Goal: Task Accomplishment & Management: Use online tool/utility

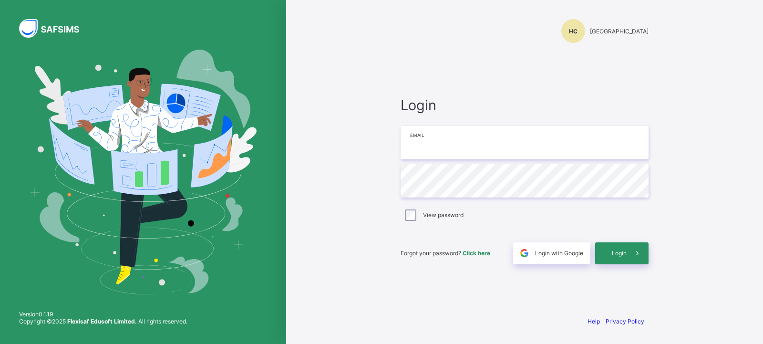
click at [484, 144] on input "email" at bounding box center [524, 142] width 248 height 33
click at [501, 20] on div "HC Himma International College" at bounding box center [524, 31] width 248 height 24
drag, startPoint x: 501, startPoint y: 20, endPoint x: 128, endPoint y: -66, distance: 382.2
drag, startPoint x: 128, startPoint y: -66, endPoint x: 307, endPoint y: 17, distance: 197.7
click at [307, 17] on div "HC Himma International College Login Email Password View password Forgot your p…" at bounding box center [524, 172] width 477 height 344
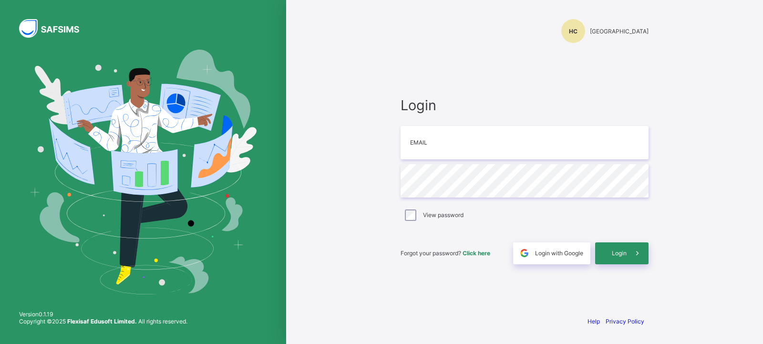
click at [307, 17] on div "HC Himma International College Login Email Password View password Forgot your p…" at bounding box center [524, 172] width 477 height 344
click at [424, 142] on input "email" at bounding box center [524, 142] width 248 height 33
type input "**********"
click at [613, 250] on span "Login" at bounding box center [619, 252] width 15 height 7
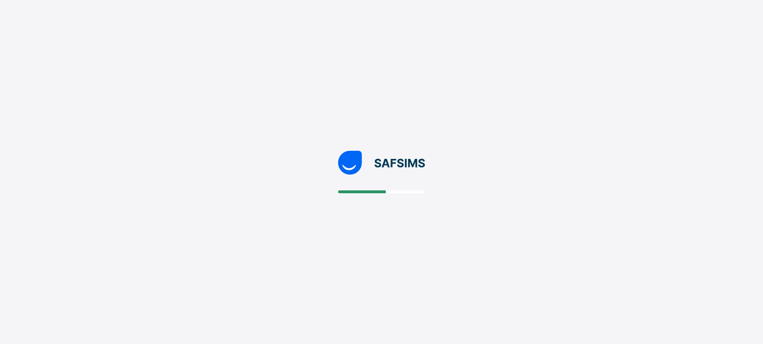
click at [537, 160] on div at bounding box center [381, 172] width 763 height 344
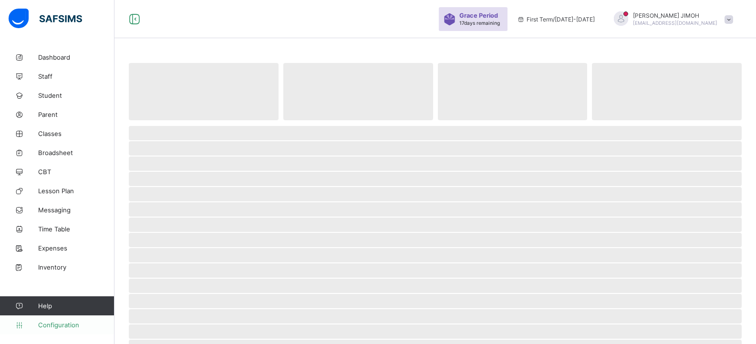
click at [39, 327] on span "Configuration" at bounding box center [76, 325] width 76 height 8
click at [54, 326] on span "Configuration" at bounding box center [76, 325] width 76 height 8
click at [53, 79] on span "Staff" at bounding box center [76, 76] width 76 height 8
click at [47, 131] on span "Classes" at bounding box center [76, 134] width 76 height 8
click at [47, 131] on span "Classes" at bounding box center [77, 134] width 75 height 8
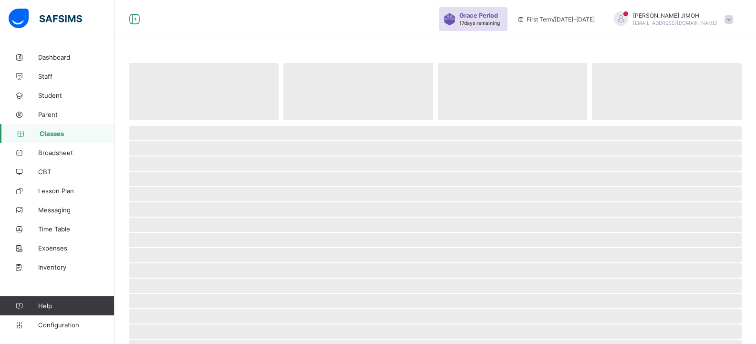
click at [60, 131] on span "Classes" at bounding box center [77, 134] width 75 height 8
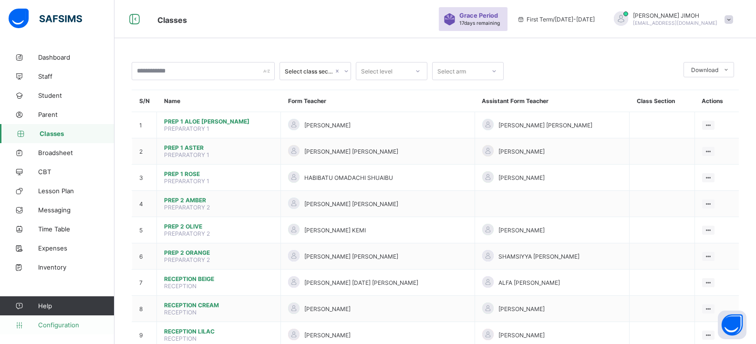
click at [53, 328] on span "Configuration" at bounding box center [76, 325] width 76 height 8
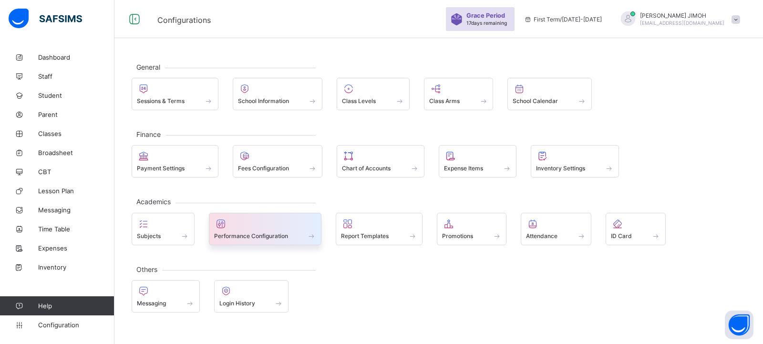
click at [299, 238] on div "Performance Configuration" at bounding box center [265, 236] width 102 height 8
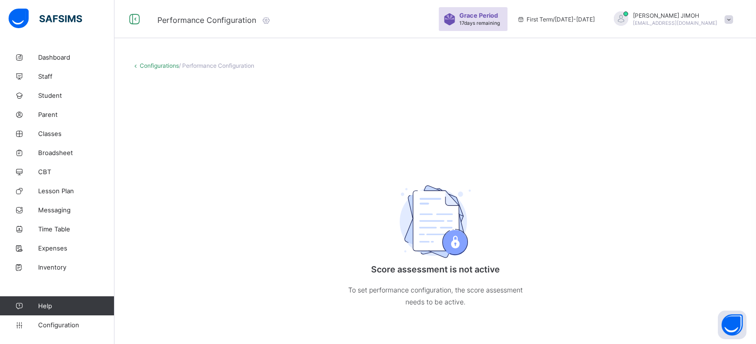
drag, startPoint x: 0, startPoint y: 362, endPoint x: 124, endPoint y: 362, distance: 123.9
drag, startPoint x: 124, startPoint y: 362, endPoint x: 470, endPoint y: 185, distance: 388.9
click at [470, 185] on div "Score assessment is not active To set performance configuration, the score asse…" at bounding box center [435, 242] width 191 height 167
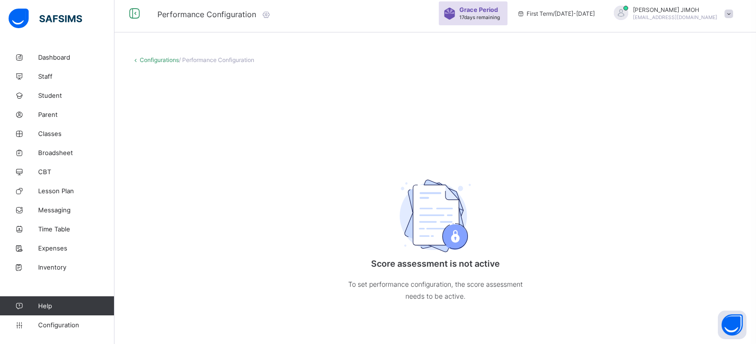
scroll to position [7, 0]
click at [177, 220] on div "Score assessment is not active To set performance configuration, the score asse…" at bounding box center [435, 207] width 607 height 243
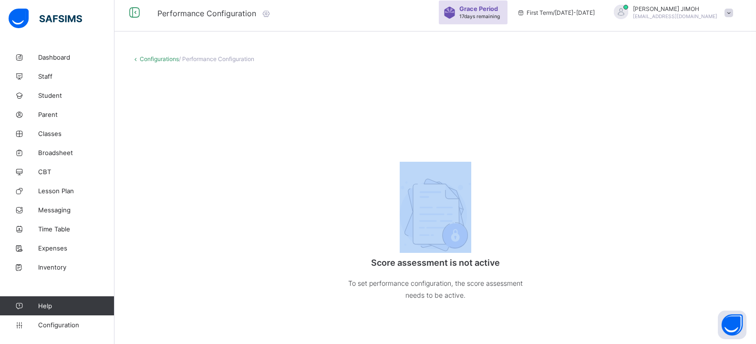
click at [177, 220] on div "Score assessment is not active To set performance configuration, the score asse…" at bounding box center [435, 207] width 607 height 243
click at [189, 215] on div "Score assessment is not active To set performance configuration, the score asse…" at bounding box center [435, 207] width 607 height 243
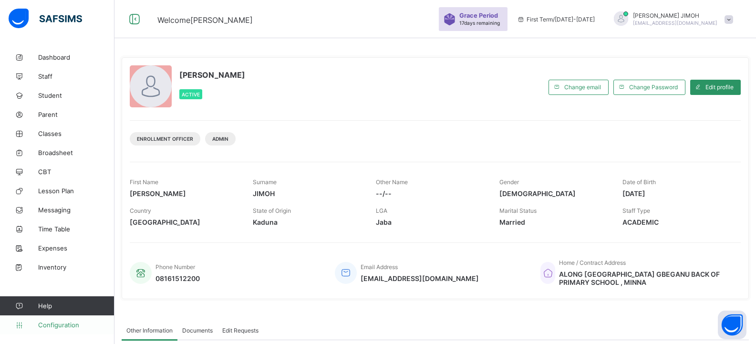
click at [67, 321] on span "Configuration" at bounding box center [76, 325] width 76 height 8
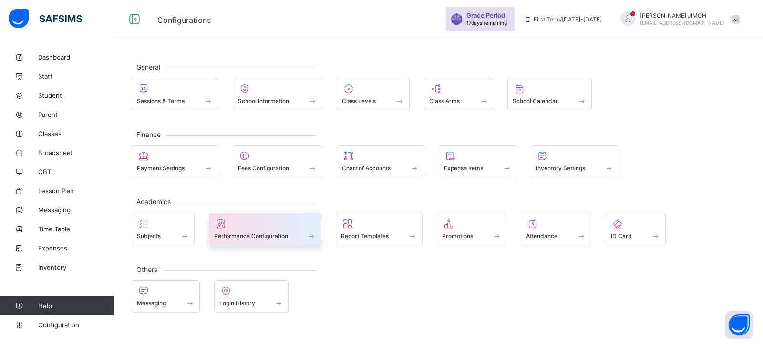
click at [289, 229] on span at bounding box center [265, 230] width 102 height 2
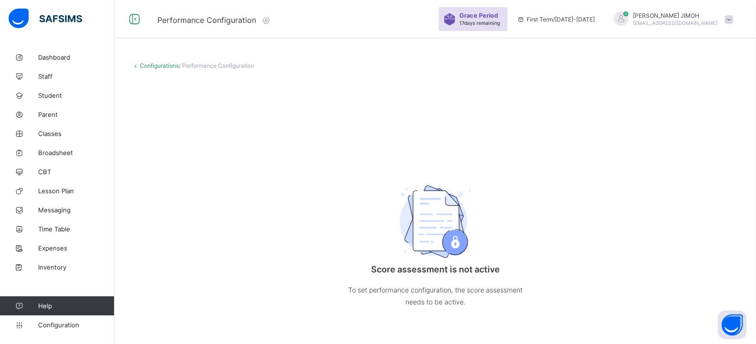
click at [160, 63] on link "Configurations" at bounding box center [159, 65] width 39 height 7
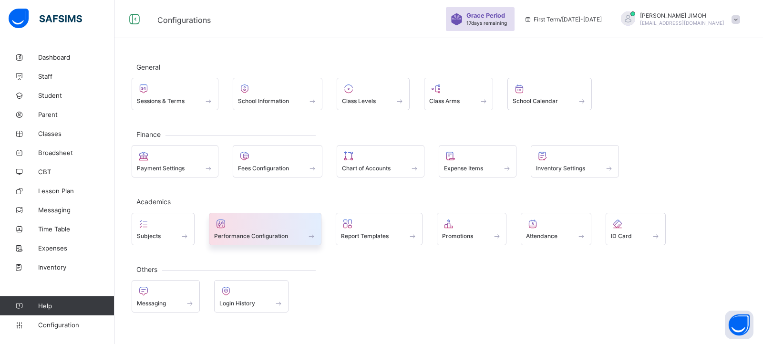
click at [282, 227] on div at bounding box center [265, 223] width 102 height 11
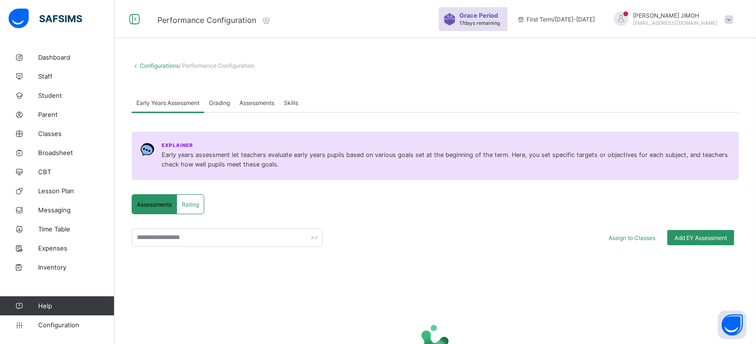
click at [225, 106] on span "Grading" at bounding box center [219, 102] width 21 height 7
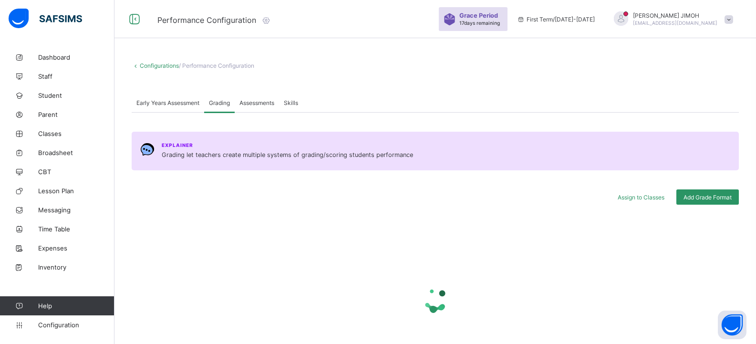
click at [268, 103] on span "Assessments" at bounding box center [256, 102] width 35 height 7
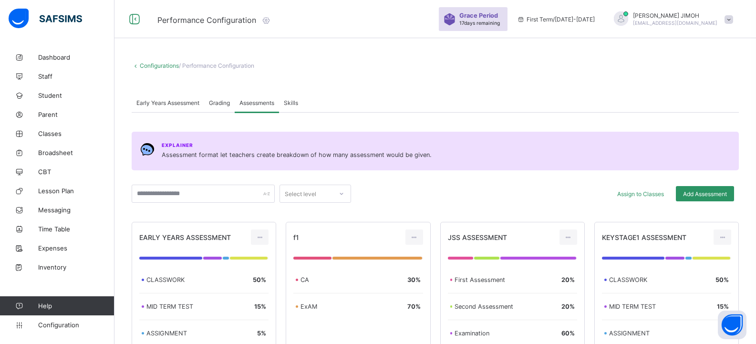
click at [222, 101] on span "Grading" at bounding box center [219, 102] width 21 height 7
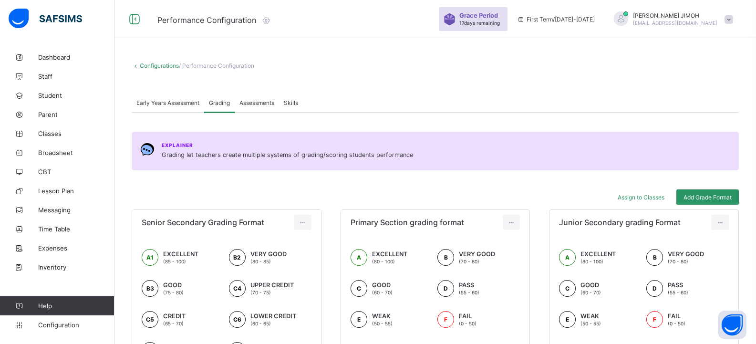
click at [252, 102] on span "Assessments" at bounding box center [256, 102] width 35 height 7
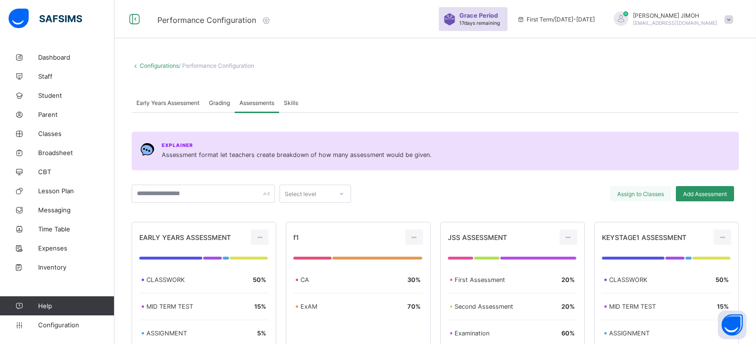
click at [638, 192] on span "Assign to Classes" at bounding box center [640, 193] width 47 height 7
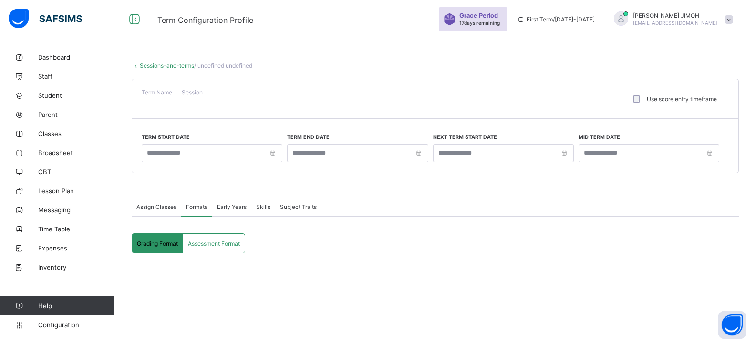
click at [298, 202] on div "Subject Traits" at bounding box center [298, 206] width 46 height 19
click at [201, 207] on span "Formats" at bounding box center [196, 206] width 21 height 7
click at [192, 253] on div "Grading Format Assessment Format Grading Format Assessment Format" at bounding box center [435, 343] width 607 height 220
click at [217, 235] on div "Assessment Format" at bounding box center [213, 243] width 61 height 19
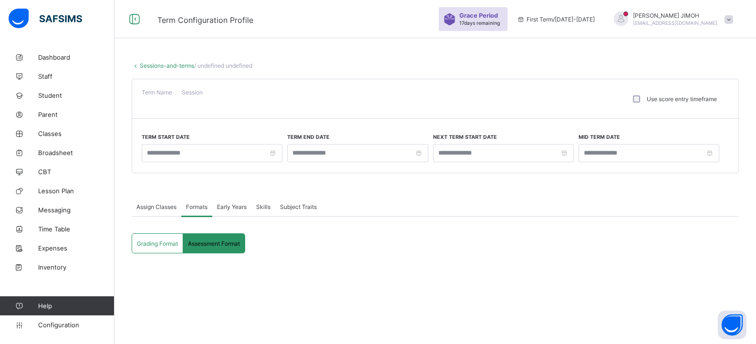
click at [156, 254] on div "Grading Format Assessment Format Grading Format Assessment Format" at bounding box center [435, 343] width 607 height 220
click at [156, 253] on div "Grading Format Assessment Format" at bounding box center [188, 243] width 113 height 20
click at [160, 245] on span "Grading Format" at bounding box center [157, 243] width 41 height 7
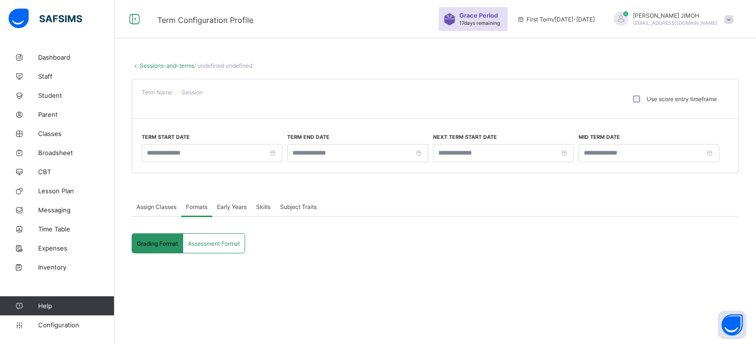
click at [143, 68] on link "Sessions-and-terms" at bounding box center [167, 65] width 54 height 7
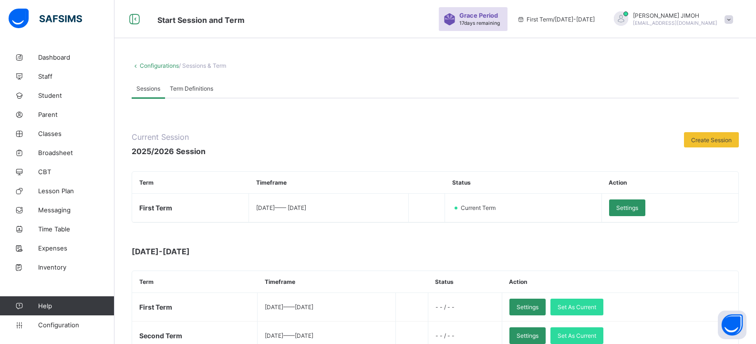
click at [149, 63] on link "Configurations" at bounding box center [159, 65] width 39 height 7
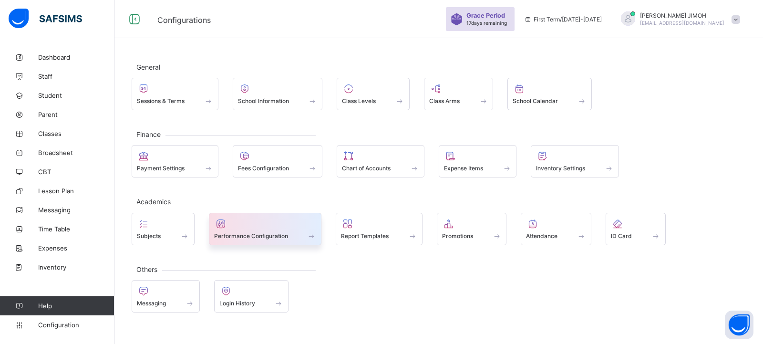
click at [287, 236] on span "Performance Configuration" at bounding box center [251, 235] width 74 height 7
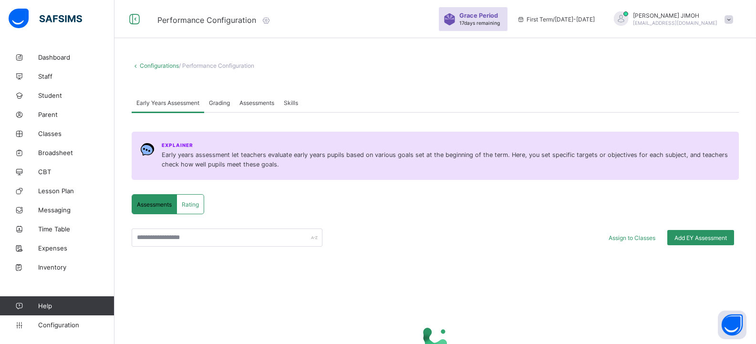
click at [252, 102] on span "Assessments" at bounding box center [256, 102] width 35 height 7
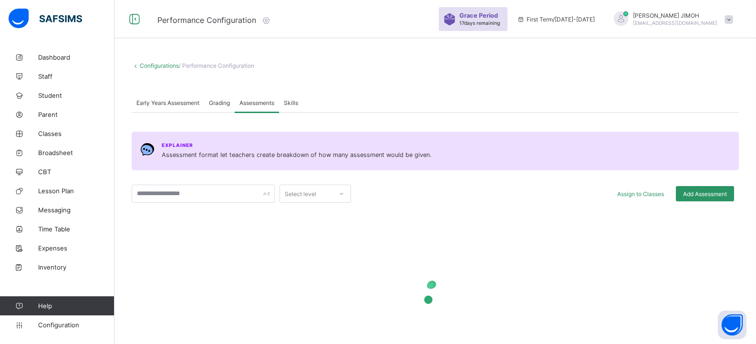
click at [220, 101] on span "Grading" at bounding box center [219, 102] width 21 height 7
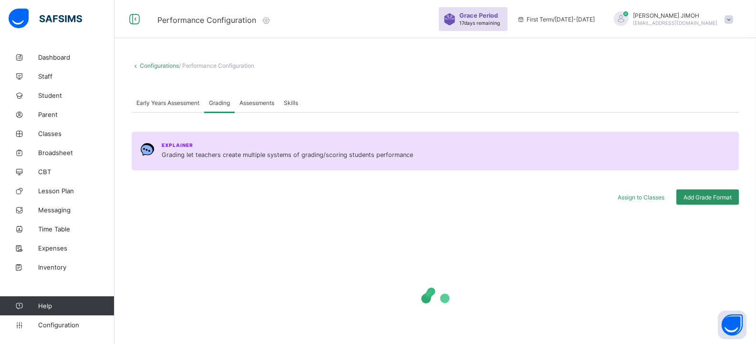
click at [257, 103] on span "Assessments" at bounding box center [256, 102] width 35 height 7
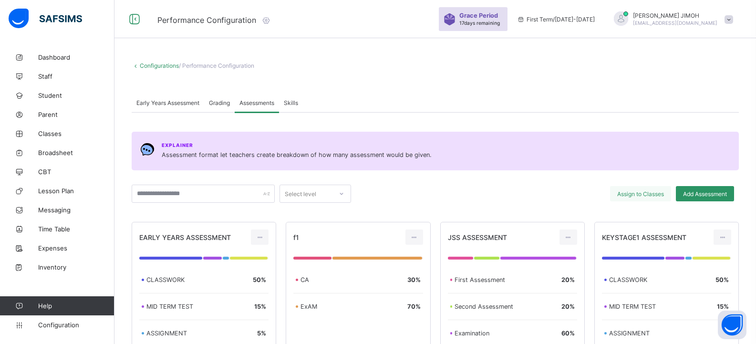
click at [664, 194] on span "Assign to Classes" at bounding box center [640, 193] width 47 height 7
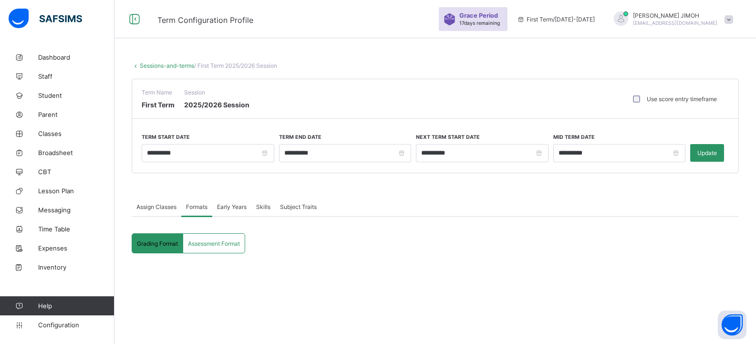
click at [232, 247] on div "Assessment Format" at bounding box center [213, 243] width 61 height 19
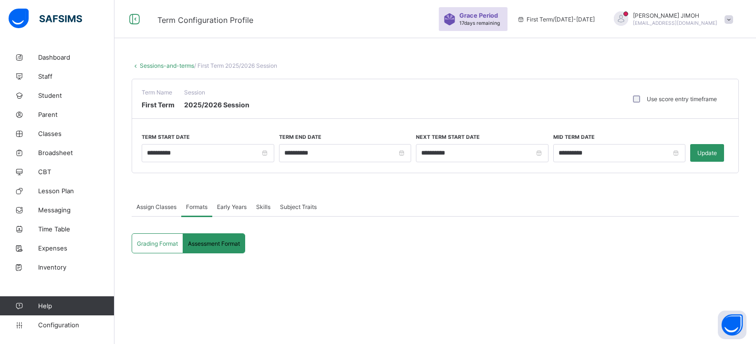
click at [729, 20] on div "[PERSON_NAME] [EMAIL_ADDRESS][DOMAIN_NAME]" at bounding box center [670, 19] width 133 height 16
click at [692, 110] on span "Logout" at bounding box center [701, 109] width 63 height 11
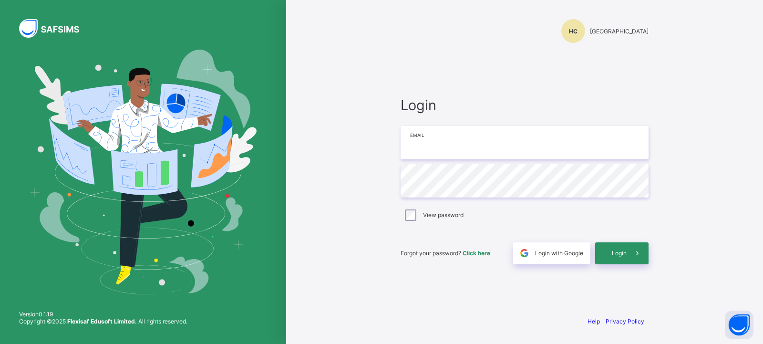
click at [525, 150] on input "email" at bounding box center [524, 142] width 248 height 33
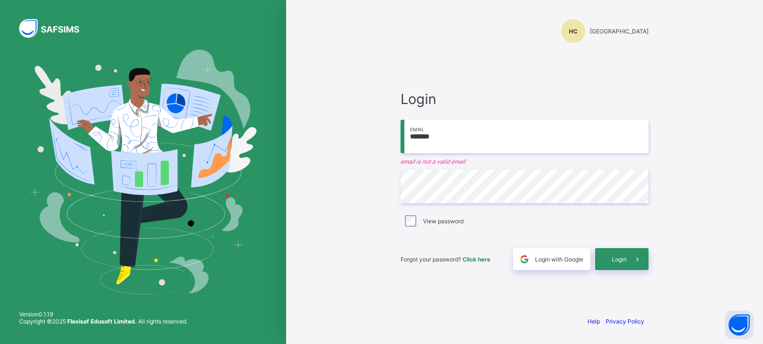
type input "**********"
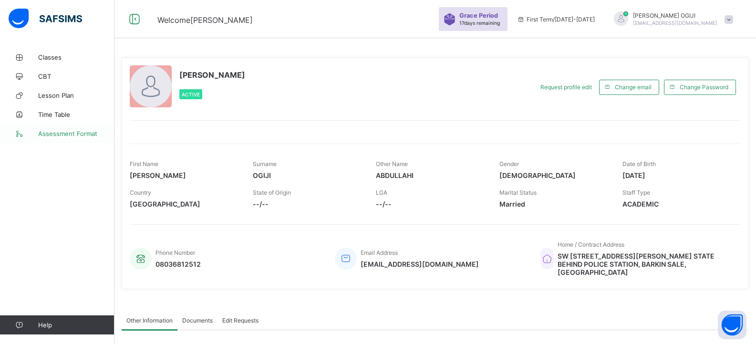
click at [86, 134] on span "Assessment Format" at bounding box center [76, 134] width 76 height 8
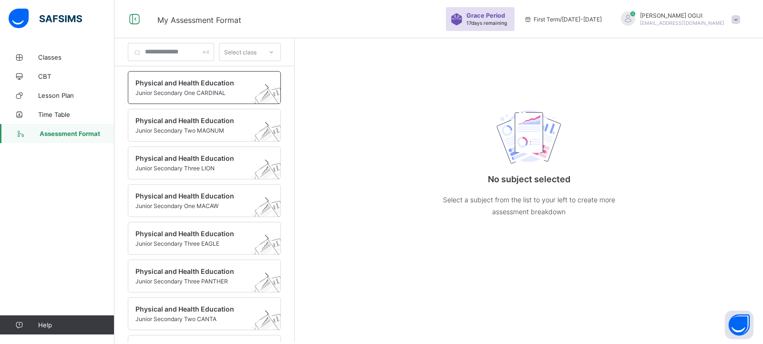
click at [229, 87] on span at bounding box center [195, 88] width 120 height 2
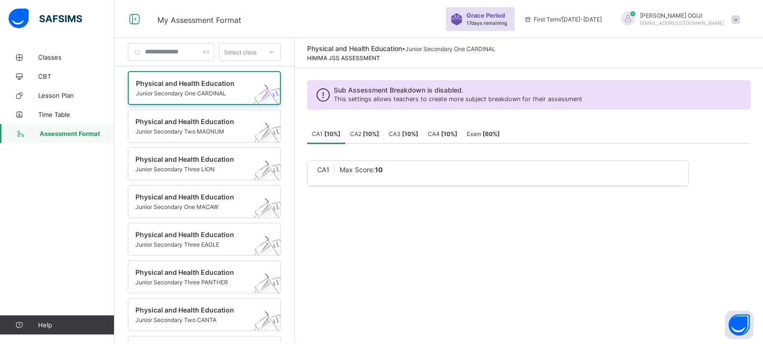
click at [379, 135] on b "[ 10 %]" at bounding box center [371, 133] width 16 height 7
click at [440, 137] on div "CA4 [ 10 %]" at bounding box center [442, 133] width 39 height 19
click at [42, 51] on link "Classes" at bounding box center [57, 57] width 114 height 19
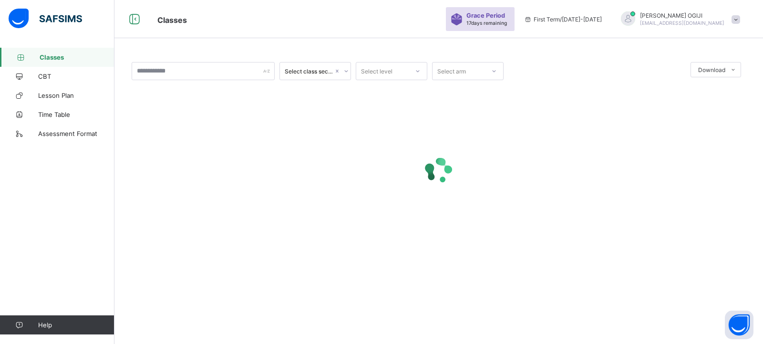
click at [329, 155] on div at bounding box center [439, 171] width 614 height 38
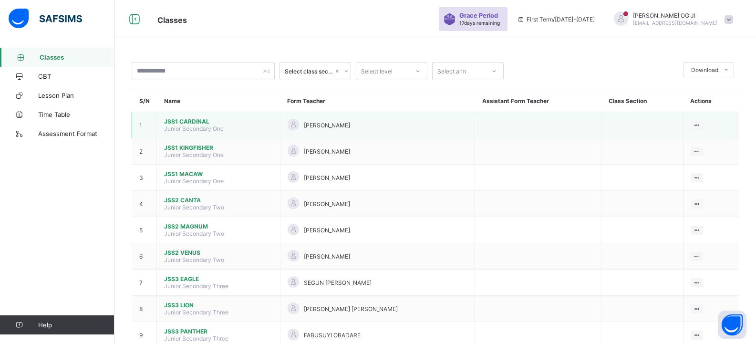
click at [192, 122] on span "JSS1 CARDINAL" at bounding box center [218, 121] width 109 height 7
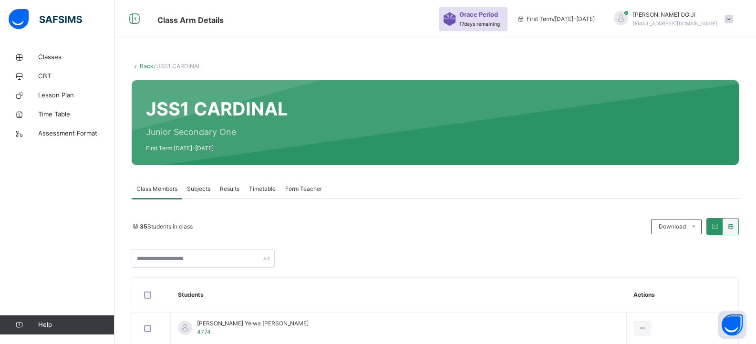
click at [208, 186] on span "Subjects" at bounding box center [198, 188] width 23 height 9
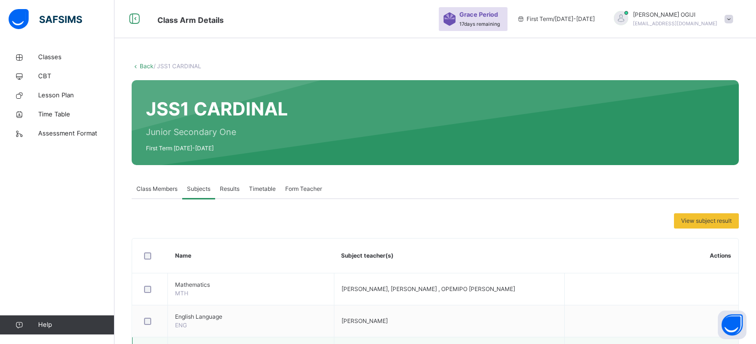
scroll to position [223, 0]
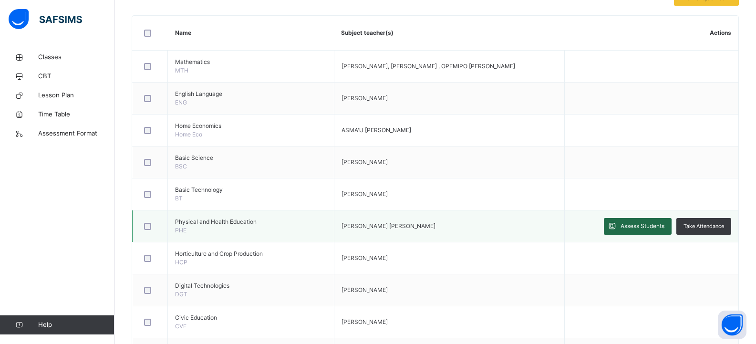
click at [655, 226] on span "Assess Students" at bounding box center [642, 226] width 44 height 9
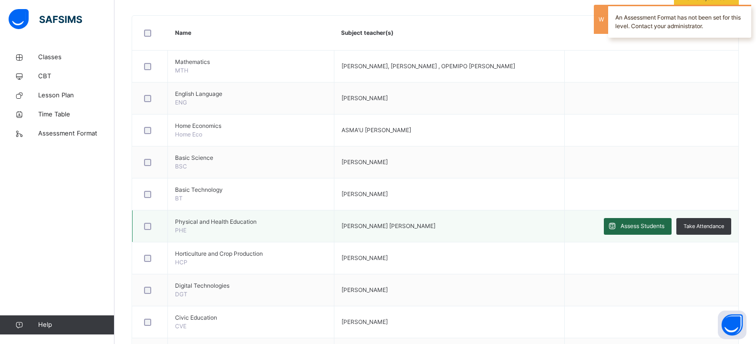
click at [655, 226] on span "Assess Students" at bounding box center [642, 226] width 44 height 9
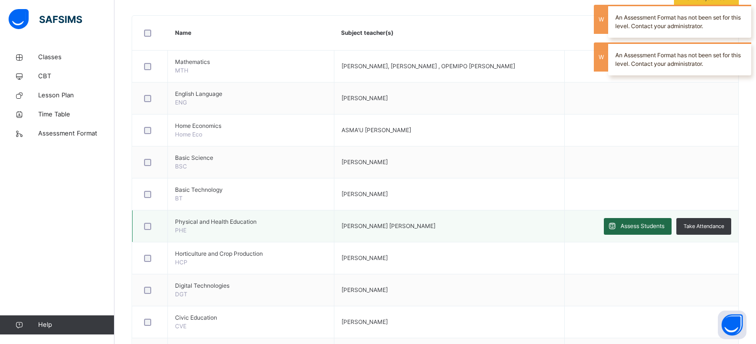
click at [655, 226] on span "Assess Students" at bounding box center [642, 226] width 44 height 9
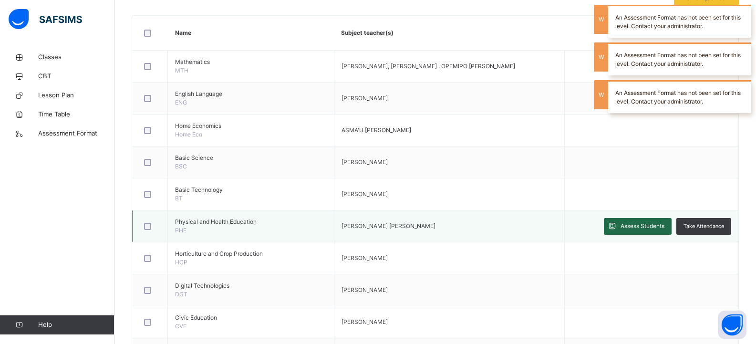
click at [655, 226] on span "Assess Students" at bounding box center [642, 226] width 44 height 9
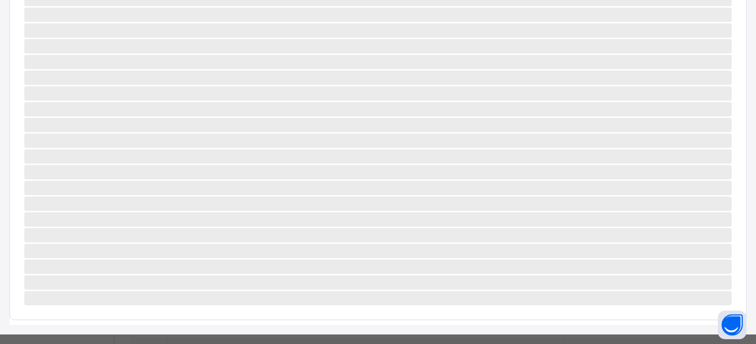
scroll to position [0, 0]
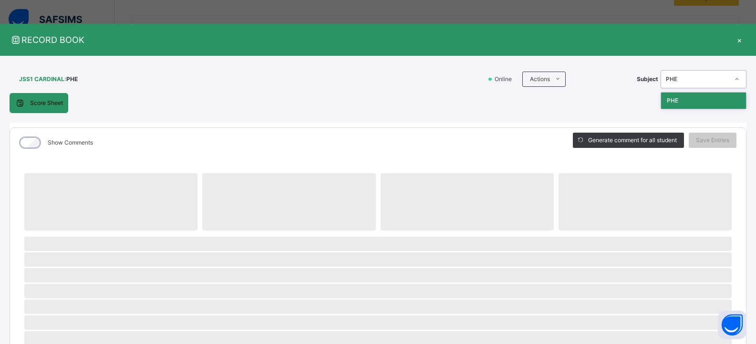
click at [717, 78] on div "PHE" at bounding box center [696, 79] width 63 height 9
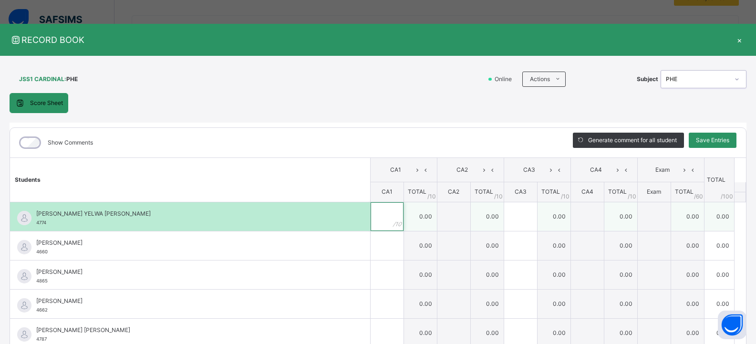
click at [374, 227] on input "text" at bounding box center [386, 216] width 33 height 29
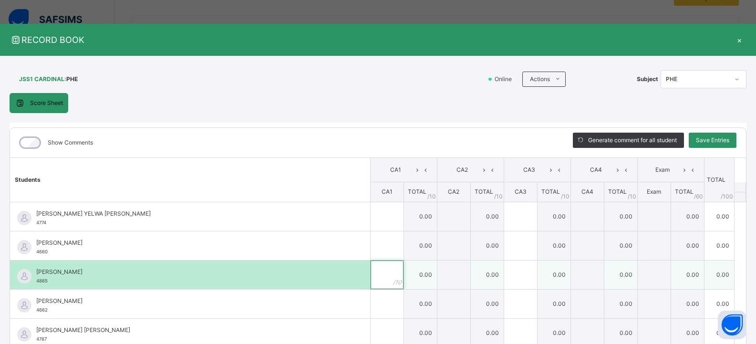
click at [382, 260] on div at bounding box center [386, 274] width 33 height 29
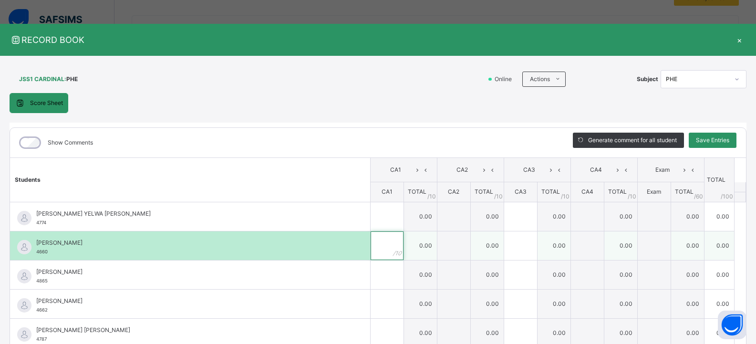
click at [386, 244] on div at bounding box center [386, 245] width 33 height 29
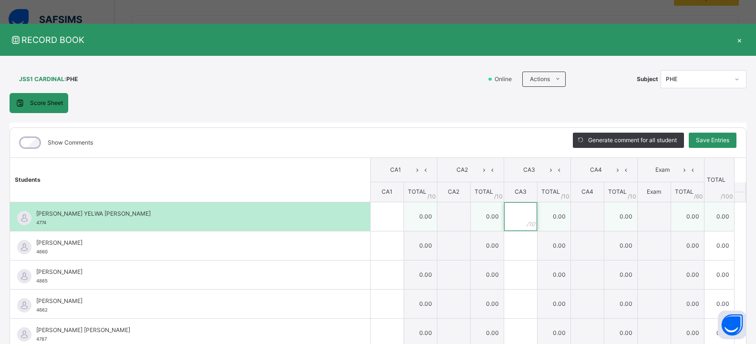
click at [509, 212] on input "text" at bounding box center [520, 216] width 33 height 29
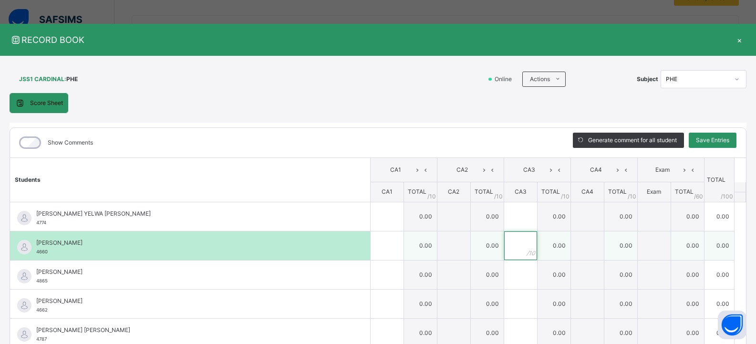
click at [504, 253] on input "text" at bounding box center [520, 245] width 33 height 29
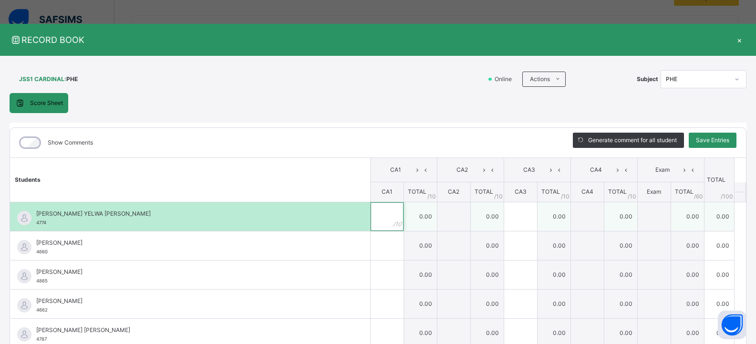
click at [375, 230] on input "text" at bounding box center [386, 216] width 33 height 29
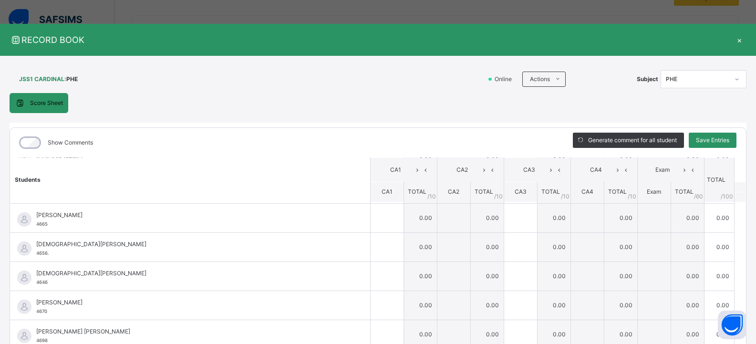
scroll to position [824, 0]
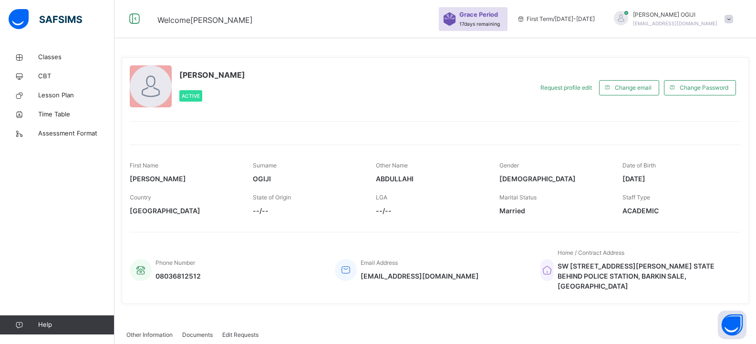
click at [737, 15] on div "[PERSON_NAME] [EMAIL_ADDRESS][DOMAIN_NAME]" at bounding box center [670, 18] width 133 height 17
click at [705, 101] on span "Logout" at bounding box center [701, 100] width 63 height 13
